Goal: Task Accomplishment & Management: Use online tool/utility

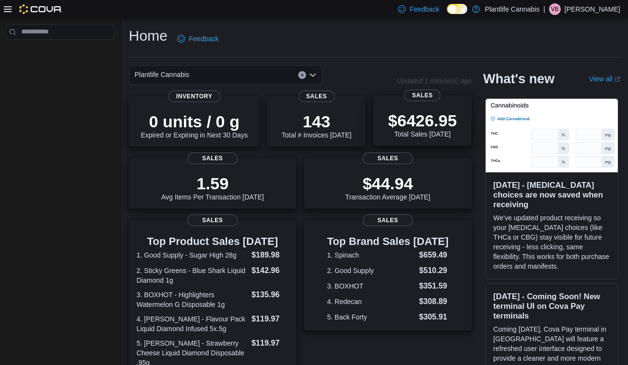
click at [393, 118] on p "$6426.95" at bounding box center [422, 120] width 69 height 19
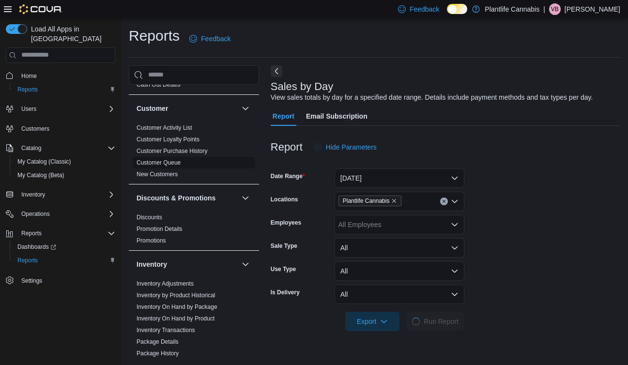
scroll to position [1, 0]
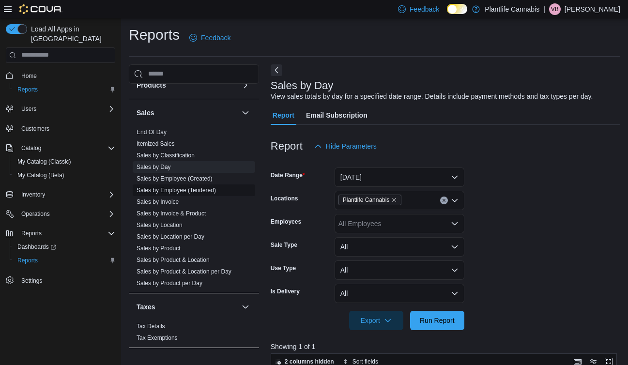
click at [188, 193] on span "Sales by Employee (Tendered)" at bounding box center [176, 190] width 79 height 8
click at [187, 188] on link "Sales by Employee (Tendered)" at bounding box center [176, 190] width 79 height 7
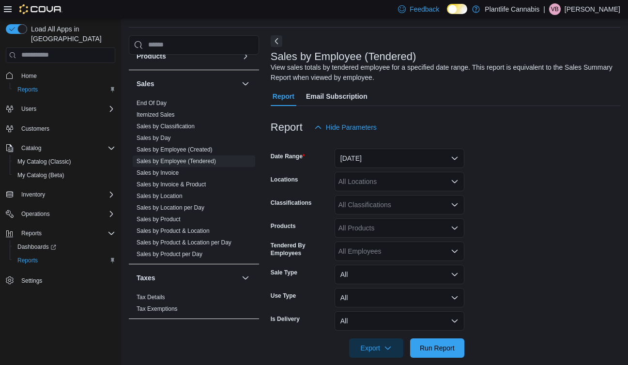
scroll to position [32, 0]
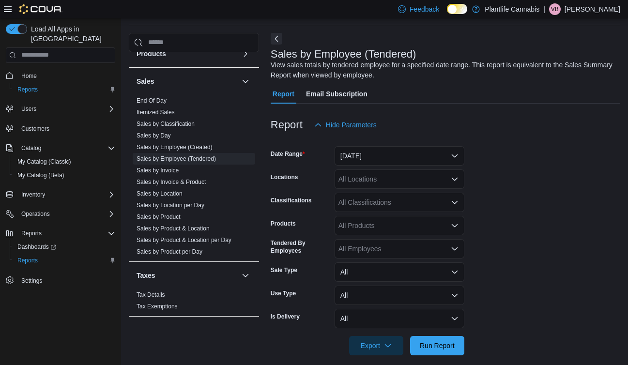
click at [412, 183] on div "All Locations" at bounding box center [400, 178] width 130 height 19
type input "****"
click at [439, 195] on span "Edmonton - [GEOGRAPHIC_DATA] Currents" at bounding box center [428, 196] width 136 height 10
click at [493, 195] on form "Date Range [DATE] Locations [GEOGRAPHIC_DATA] - [GEOGRAPHIC_DATA] Currents Clas…" at bounding box center [446, 245] width 350 height 221
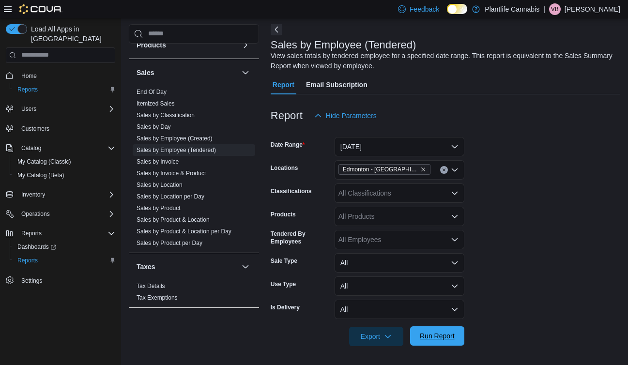
click at [443, 337] on span "Run Report" at bounding box center [437, 336] width 35 height 10
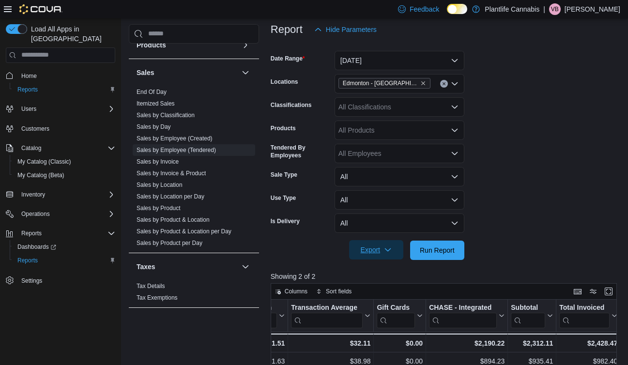
scroll to position [125, 0]
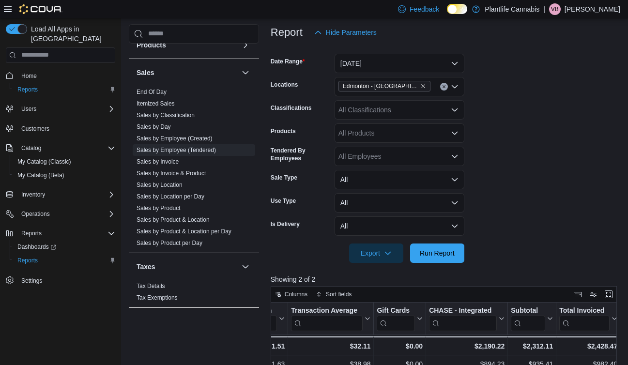
click at [392, 112] on div "All Classifications" at bounding box center [400, 109] width 130 height 19
click at [504, 106] on form "Date Range [DATE] Locations [GEOGRAPHIC_DATA] - [GEOGRAPHIC_DATA] Currents Clas…" at bounding box center [446, 152] width 350 height 221
click at [422, 61] on button "[DATE]" at bounding box center [400, 63] width 130 height 19
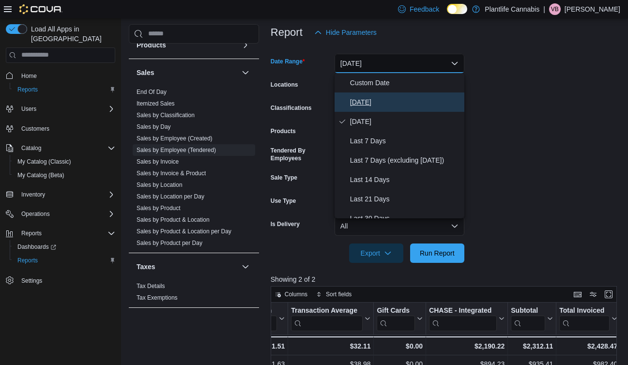
click at [393, 101] on span "[DATE]" at bounding box center [405, 102] width 110 height 12
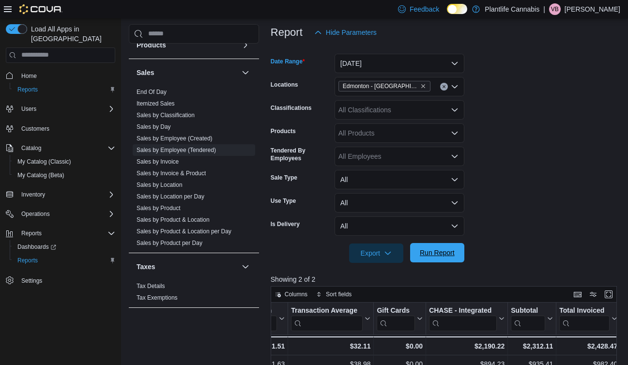
click at [423, 244] on div "Export Run Report" at bounding box center [368, 253] width 194 height 19
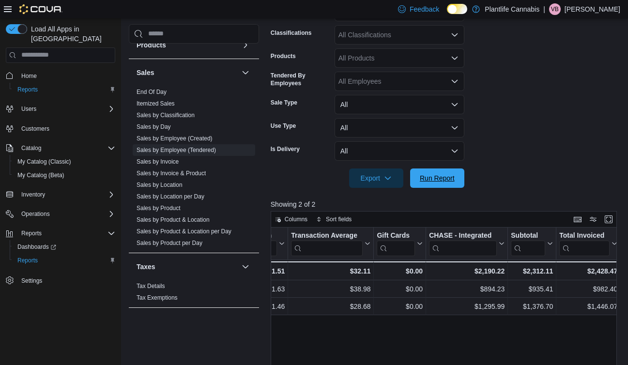
scroll to position [202, 0]
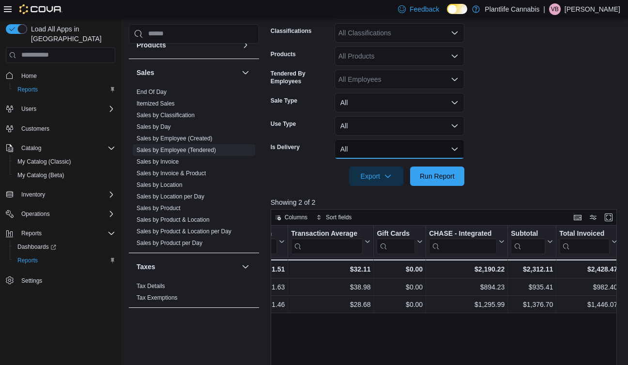
click at [439, 152] on button "All" at bounding box center [400, 148] width 130 height 19
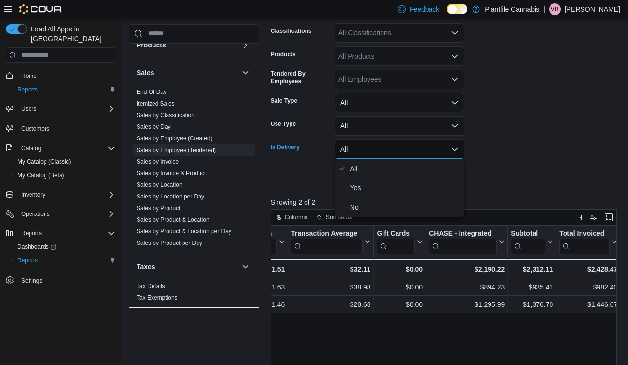
click at [526, 138] on form "Date Range [DATE] Locations [GEOGRAPHIC_DATA] - [GEOGRAPHIC_DATA] Currents Clas…" at bounding box center [446, 75] width 350 height 221
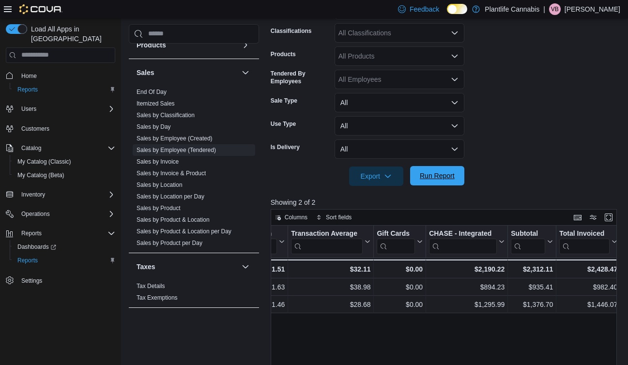
click at [435, 174] on span "Run Report" at bounding box center [437, 176] width 35 height 10
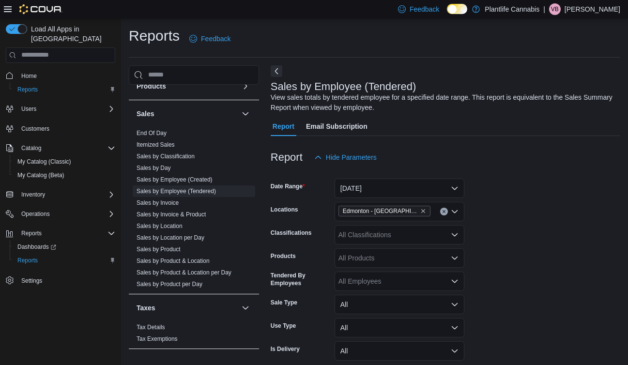
click at [504, 162] on div "Report Hide Parameters" at bounding box center [446, 157] width 350 height 19
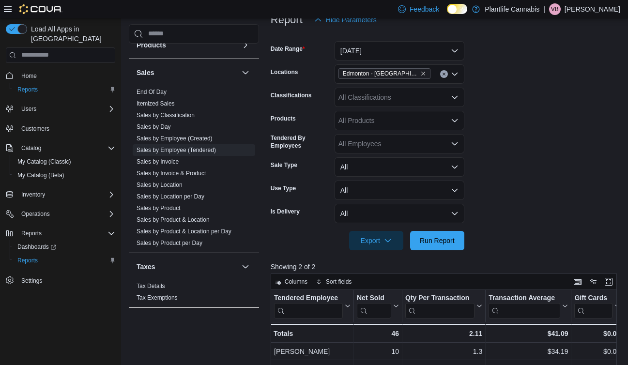
scroll to position [139, 0]
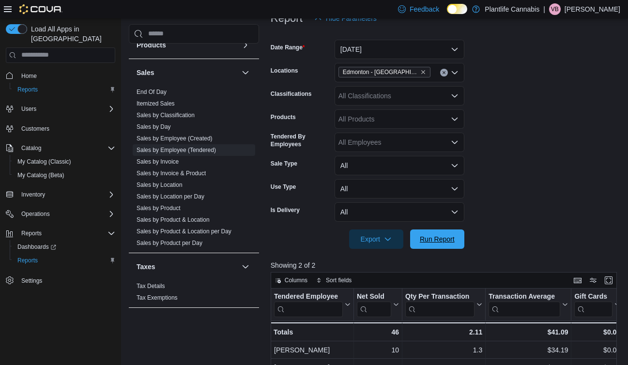
drag, startPoint x: 445, startPoint y: 234, endPoint x: 615, endPoint y: 249, distance: 171.1
click at [445, 234] on span "Run Report" at bounding box center [437, 238] width 43 height 19
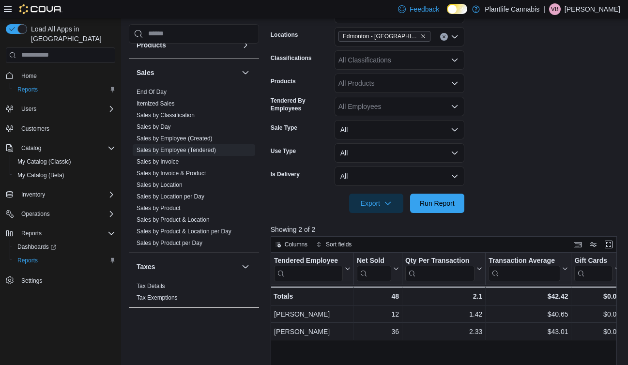
scroll to position [191, 0]
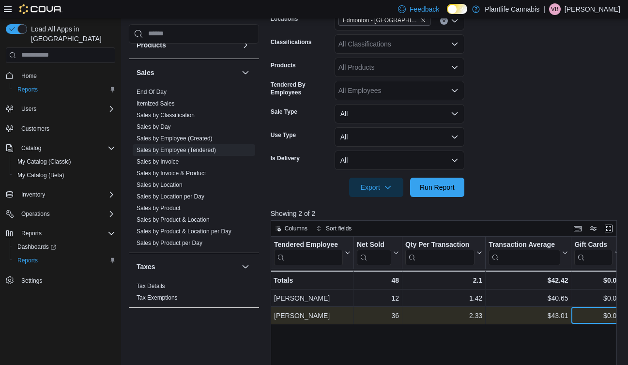
click at [615, 311] on div "$0.00 - Gift Card Sales, column 5, row 2" at bounding box center [597, 315] width 52 height 17
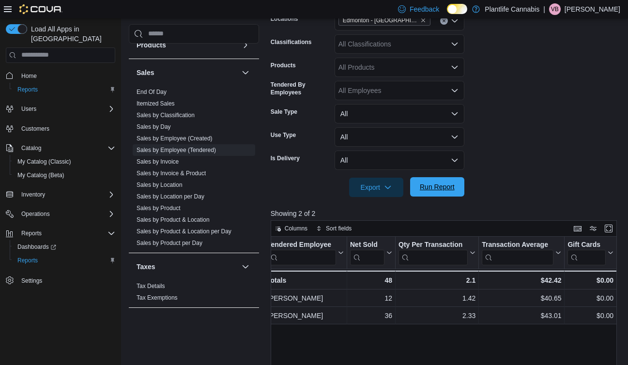
click at [426, 189] on span "Run Report" at bounding box center [437, 187] width 35 height 10
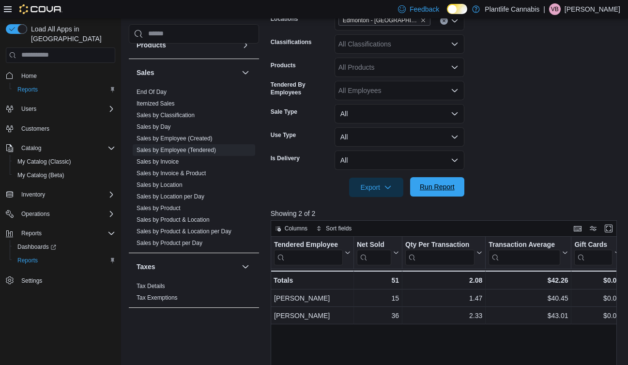
click at [448, 191] on span "Run Report" at bounding box center [437, 187] width 35 height 10
click at [623, 280] on div "Reports Feedback Cash Management Cash Management Cash Out Details Customer Cust…" at bounding box center [374, 174] width 507 height 692
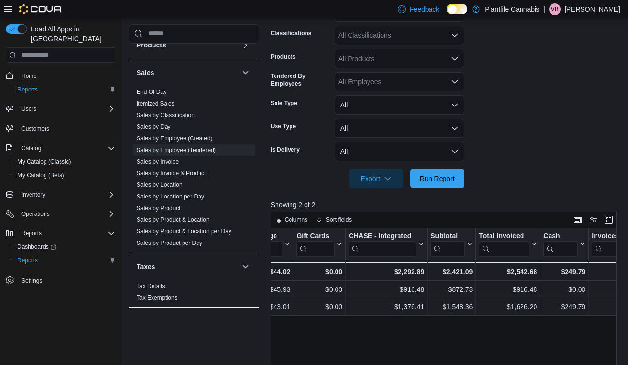
scroll to position [206, 0]
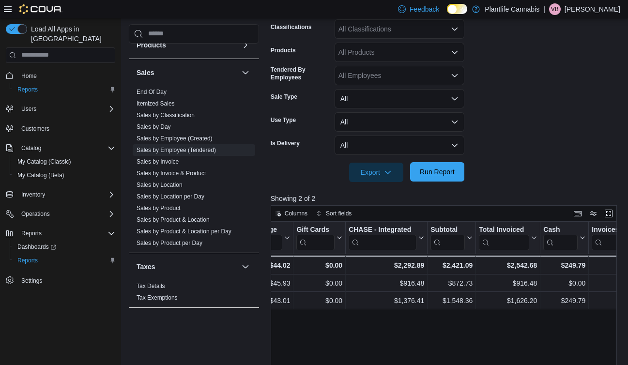
click at [423, 171] on span "Run Report" at bounding box center [437, 172] width 35 height 10
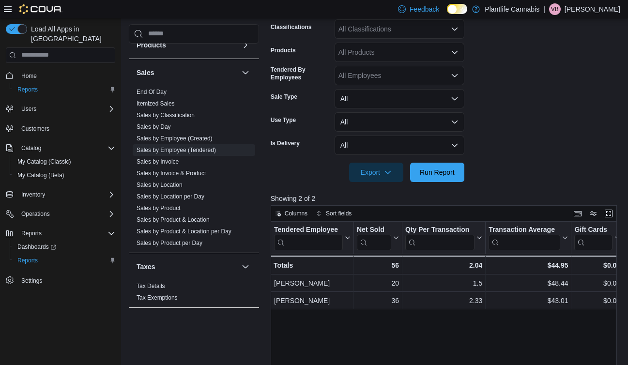
click at [625, 300] on div "Reports Feedback Cash Management Cash Management Cash Out Details Customer Cust…" at bounding box center [374, 159] width 507 height 692
